Goal: Find specific page/section: Find specific page/section

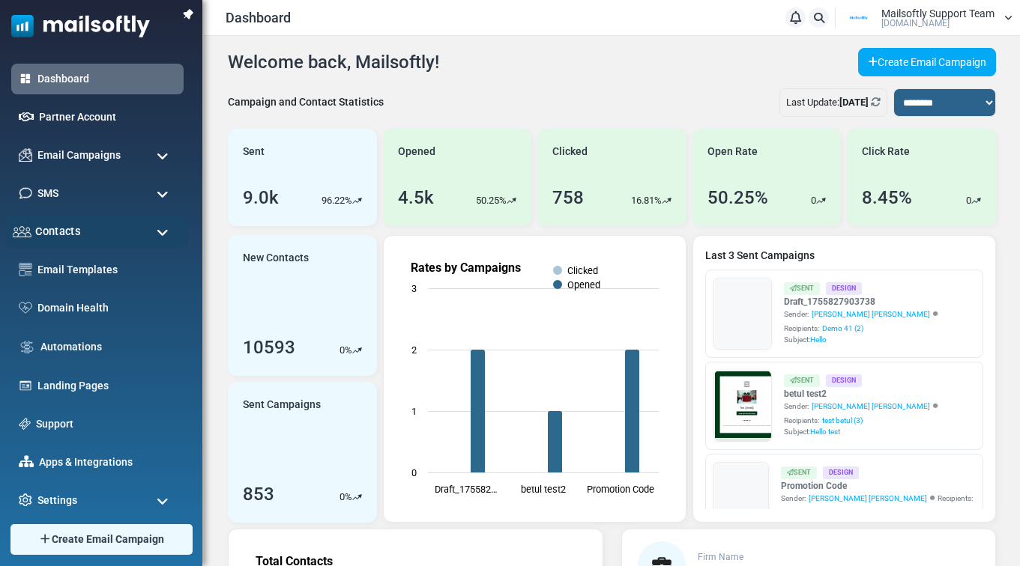
click at [63, 233] on span "Contacts" at bounding box center [57, 231] width 45 height 16
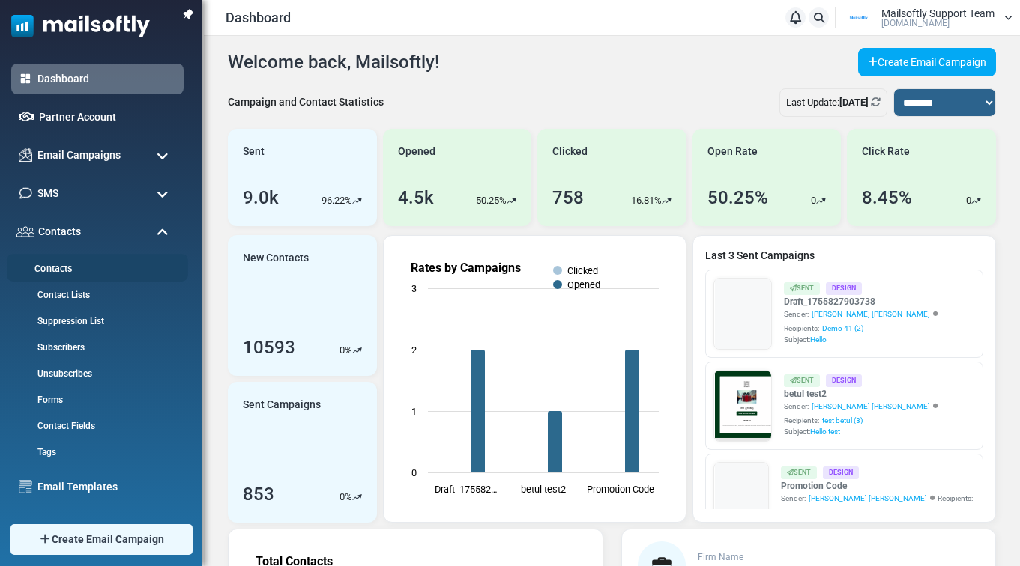
click at [66, 270] on link "Contacts" at bounding box center [95, 269] width 177 height 14
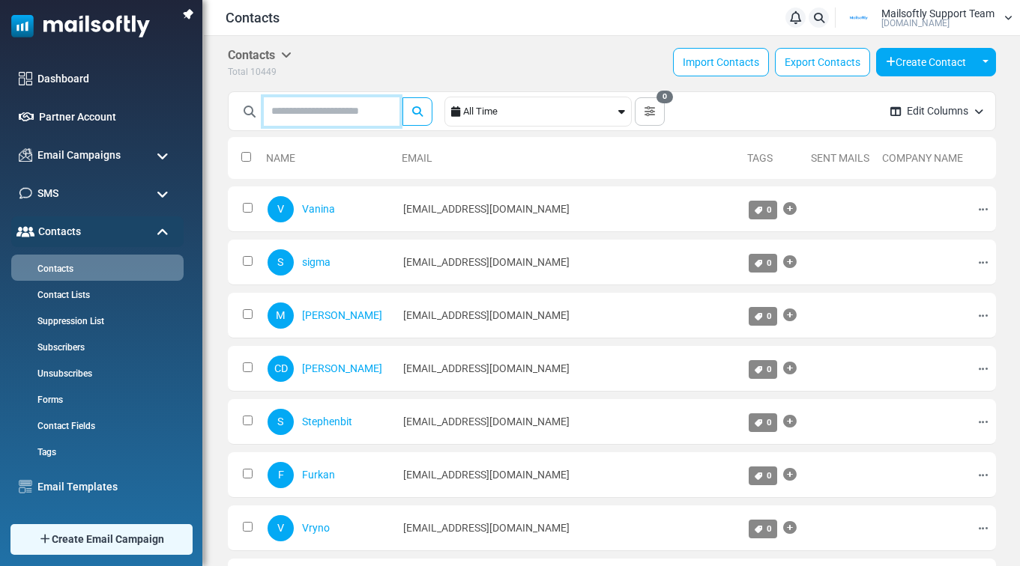
click at [323, 103] on input "text" at bounding box center [332, 111] width 136 height 28
type input "*****"
click at [402, 97] on button "submit" at bounding box center [417, 111] width 30 height 28
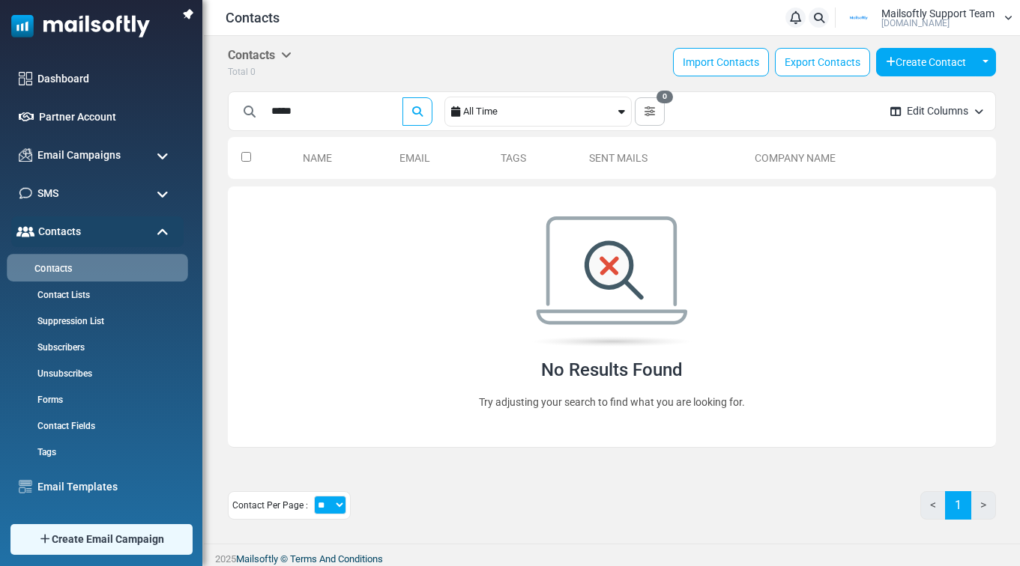
click at [52, 263] on link "Contacts" at bounding box center [95, 269] width 177 height 14
